Goal: Navigation & Orientation: Find specific page/section

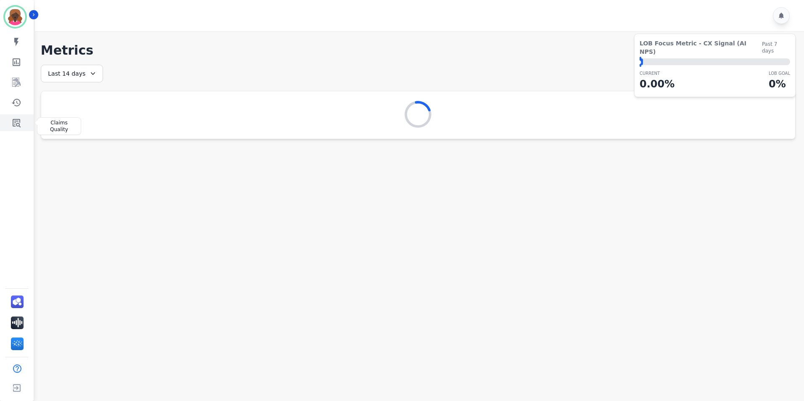
click at [9, 123] on link "Sidebar" at bounding box center [17, 122] width 32 height 17
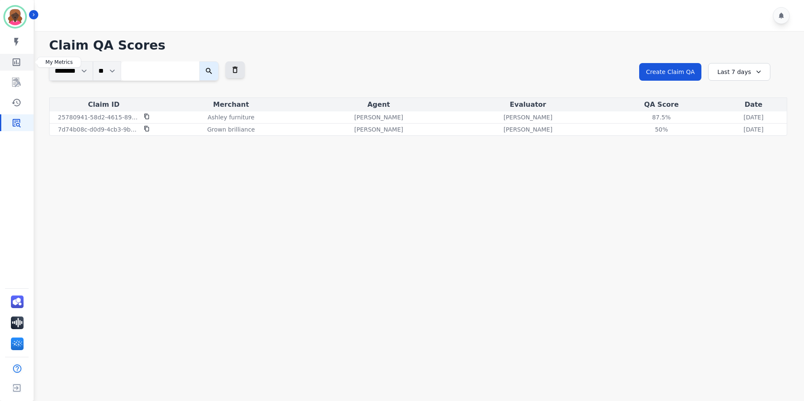
click at [24, 66] on link "Sidebar" at bounding box center [17, 62] width 32 height 17
